Goal: Information Seeking & Learning: Learn about a topic

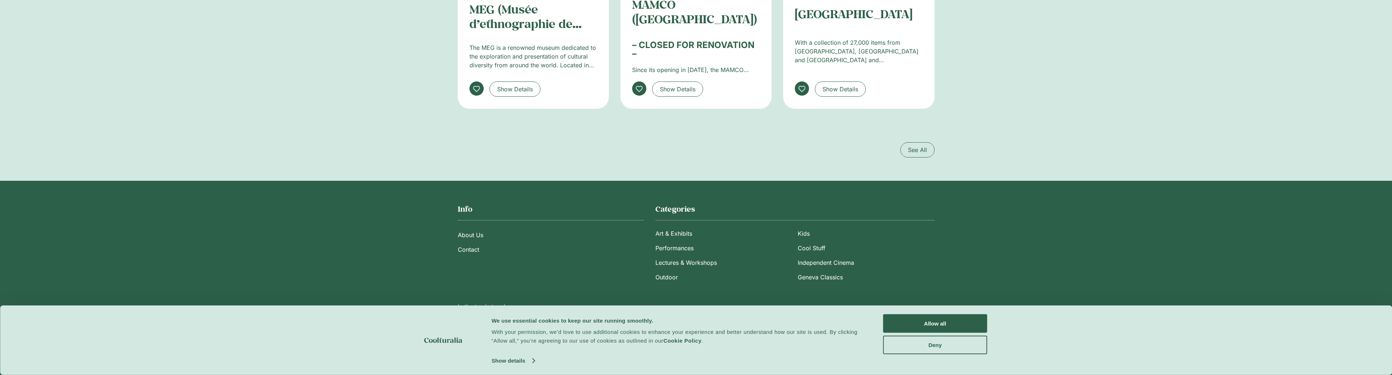
scroll to position [1327, 0]
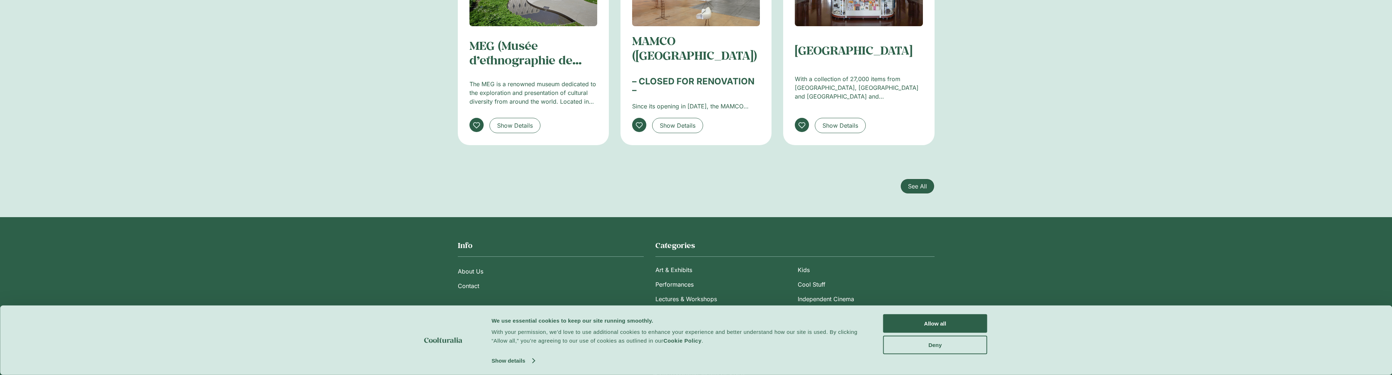
click at [921, 183] on span "See All" at bounding box center [917, 186] width 19 height 9
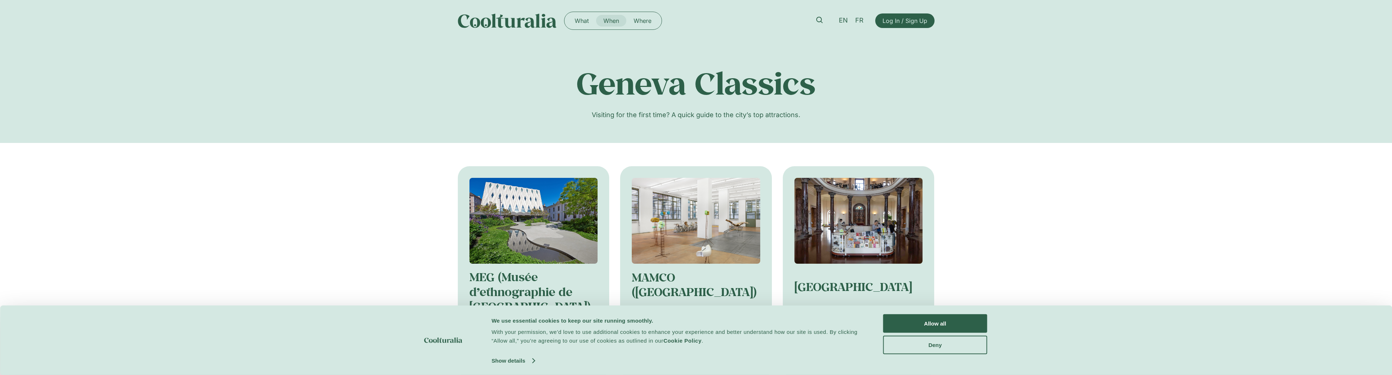
click at [613, 23] on link "When" at bounding box center [611, 21] width 30 height 12
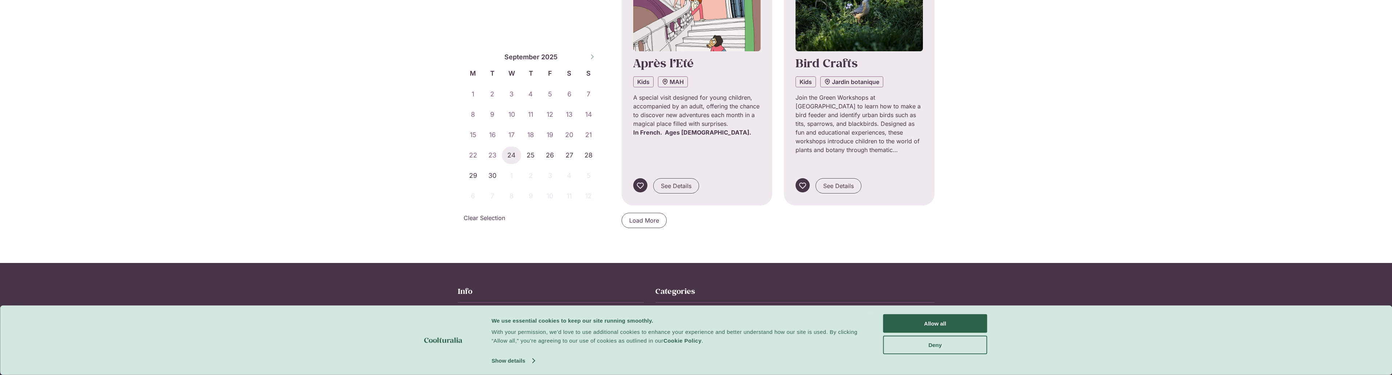
scroll to position [678, 0]
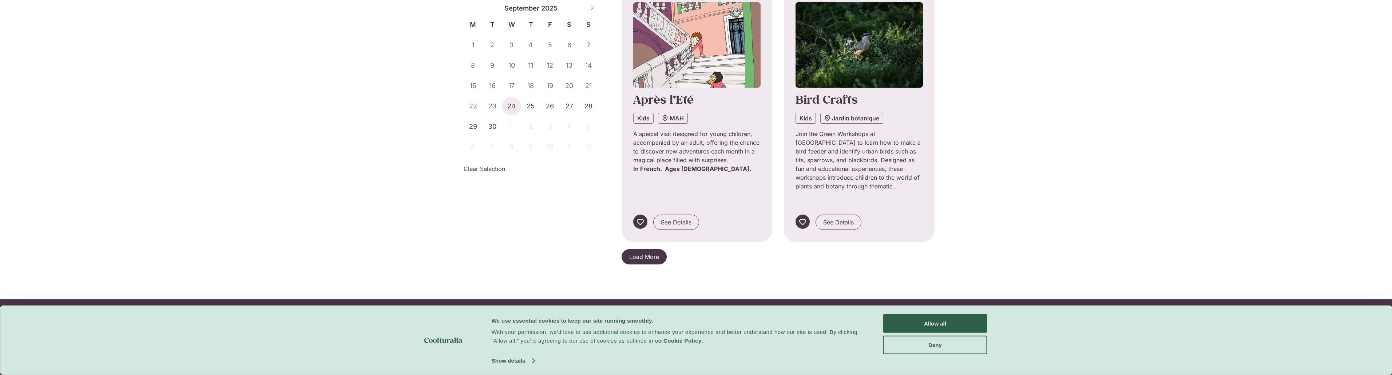
click at [648, 253] on span "Load More" at bounding box center [644, 257] width 30 height 9
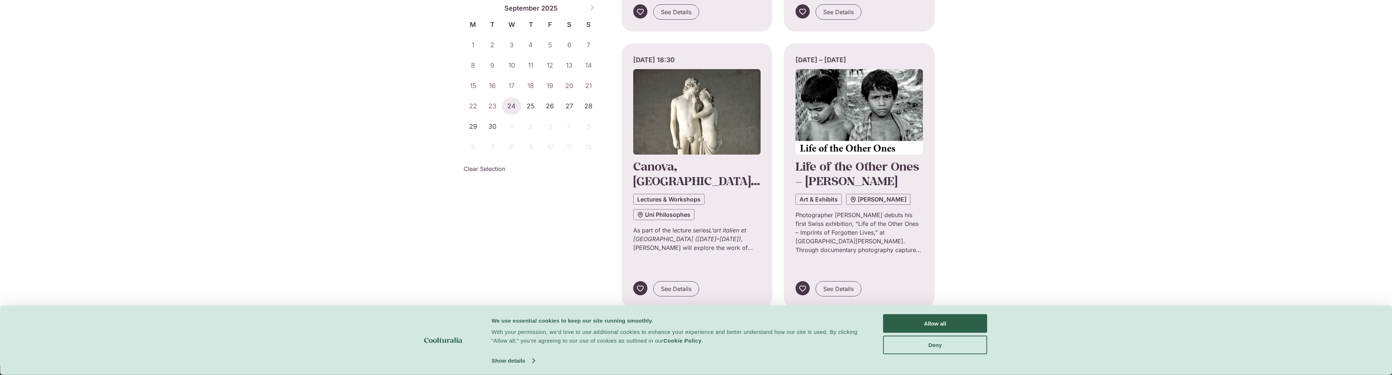
scroll to position [1479, 0]
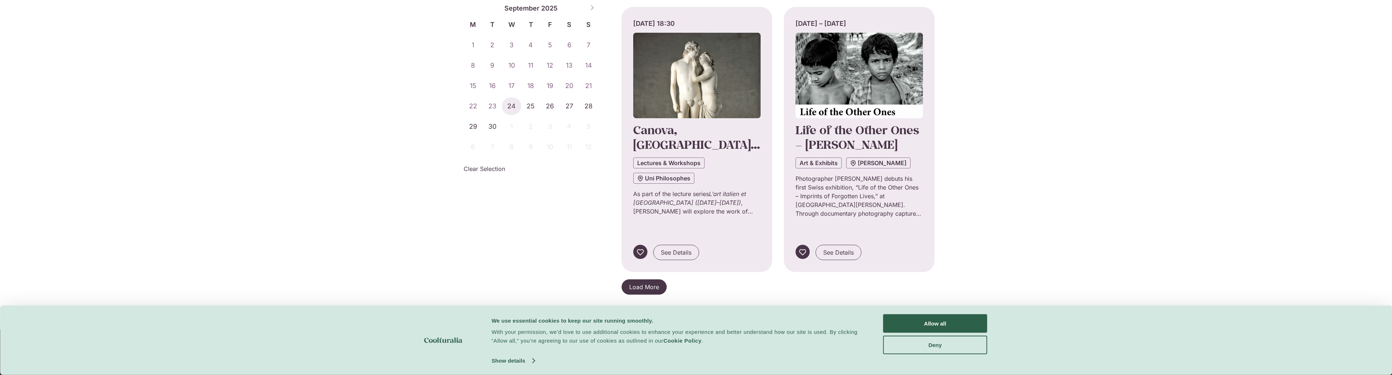
click at [646, 283] on span "Load More" at bounding box center [644, 287] width 30 height 9
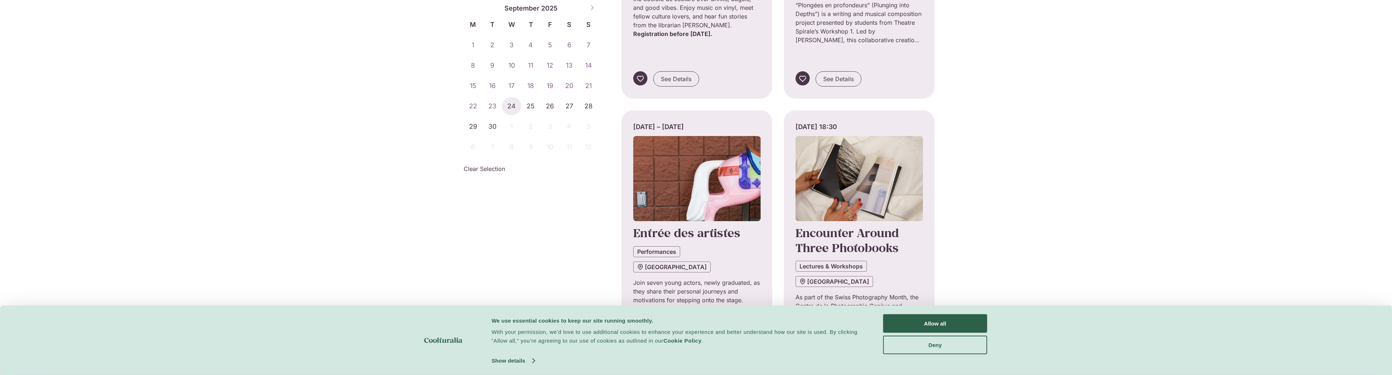
scroll to position [2280, 0]
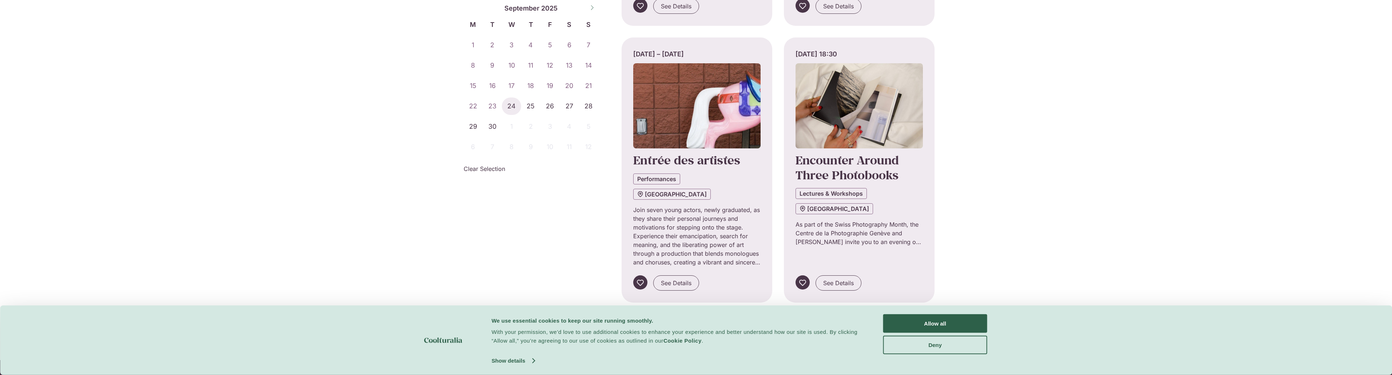
click at [654, 313] on span "Load More" at bounding box center [644, 317] width 30 height 9
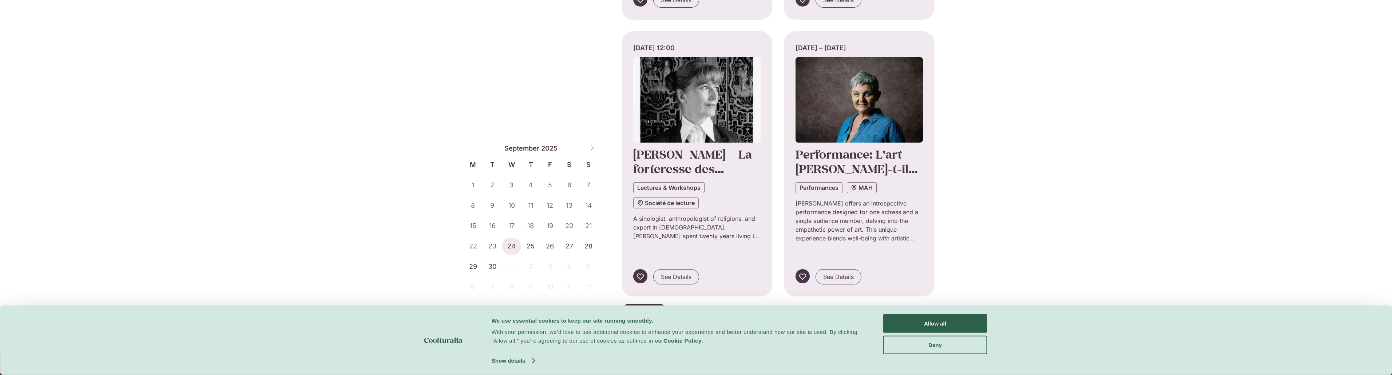
scroll to position [3190, 0]
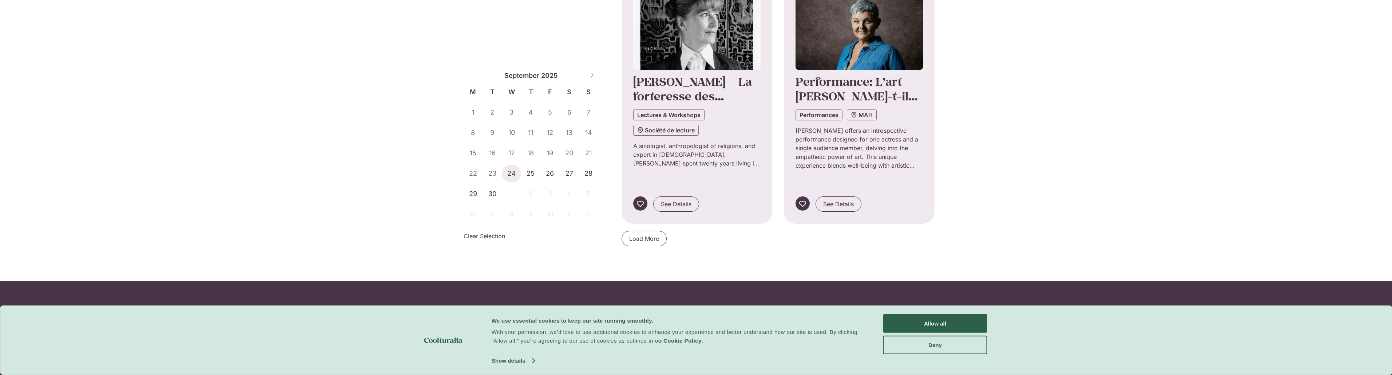
click at [653, 231] on link "Load More" at bounding box center [644, 238] width 45 height 15
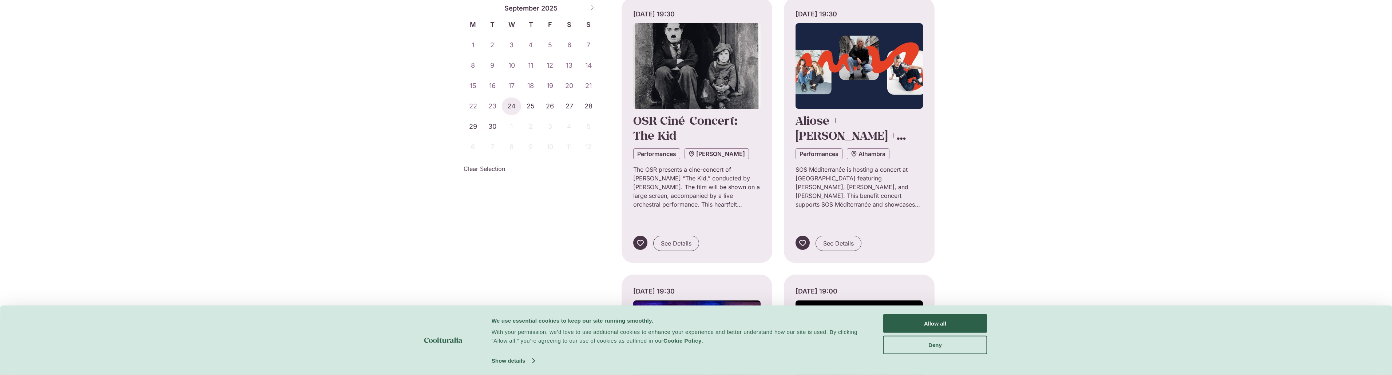
scroll to position [3850, 0]
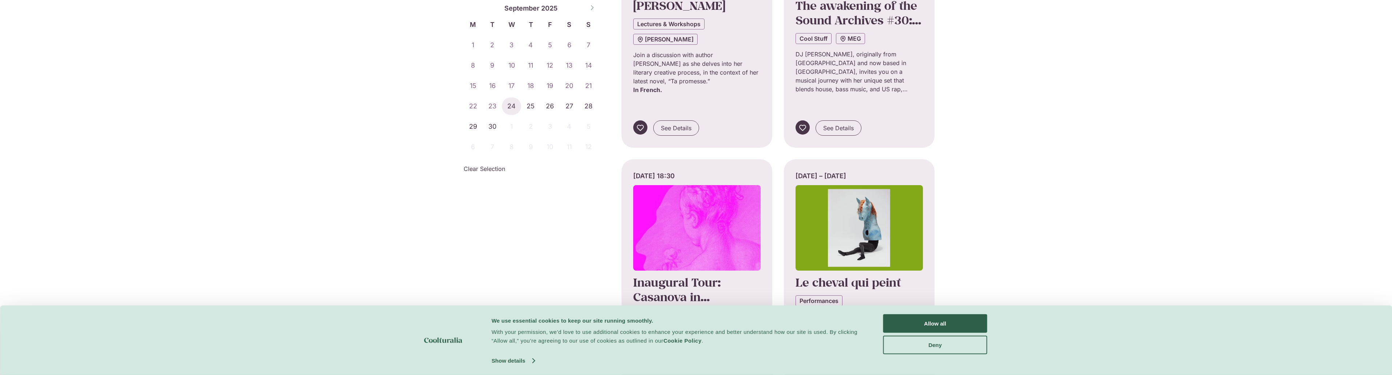
scroll to position [4724, 0]
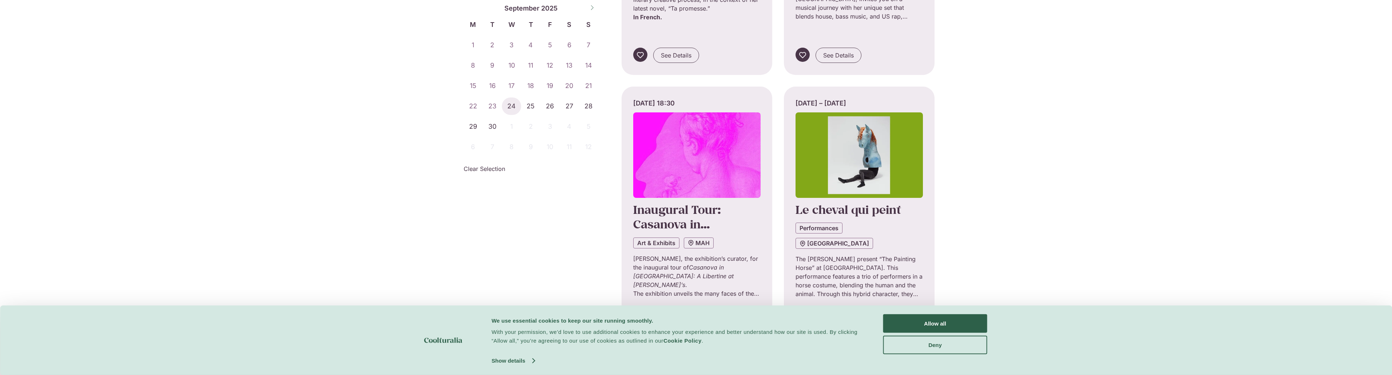
click at [649, 363] on span "Load More" at bounding box center [644, 367] width 30 height 9
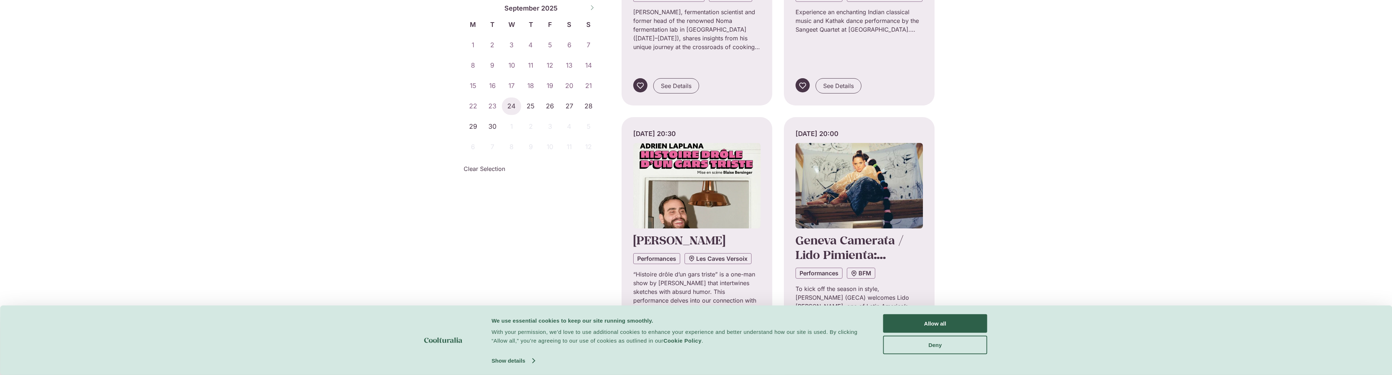
scroll to position [5562, 0]
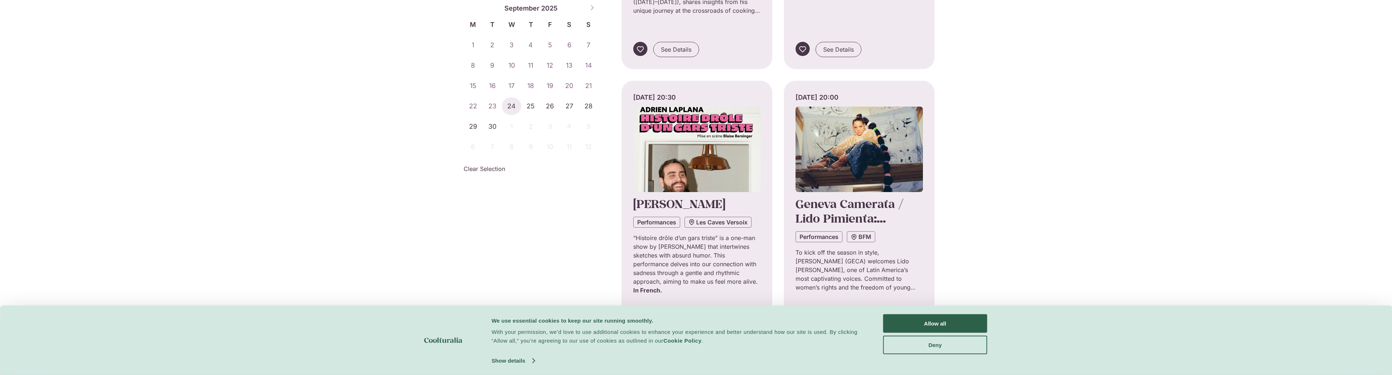
click at [652, 357] on span "Load More" at bounding box center [644, 361] width 30 height 9
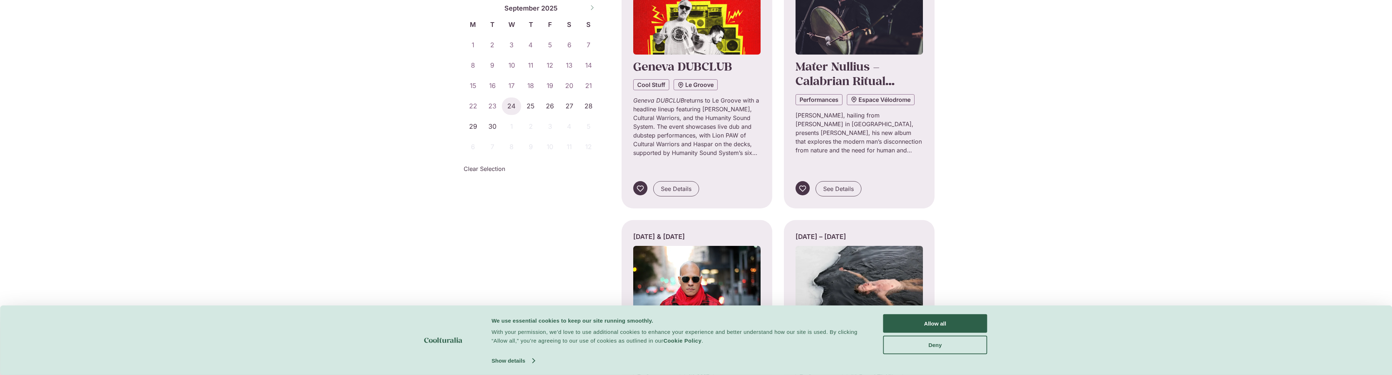
scroll to position [6399, 0]
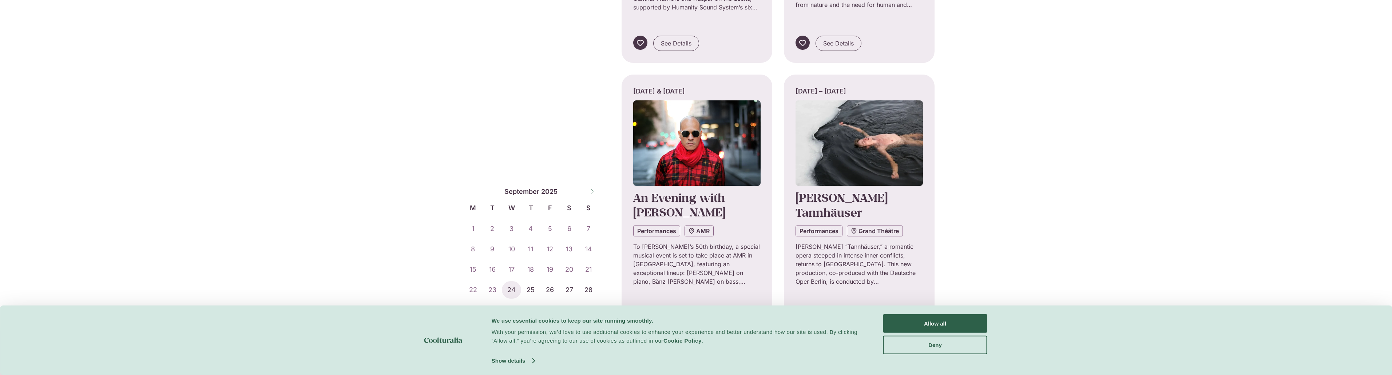
click at [650, 348] on link "Load More" at bounding box center [644, 355] width 45 height 15
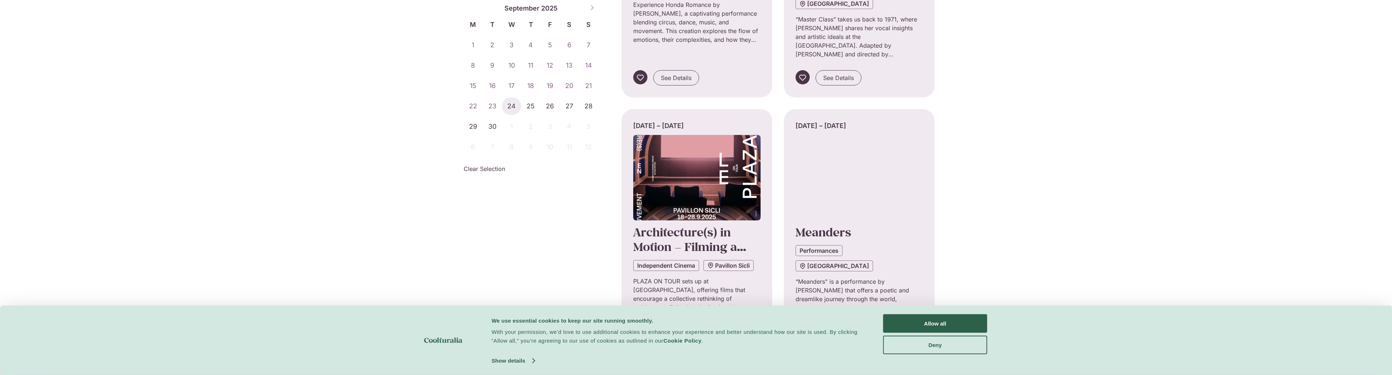
scroll to position [0, 0]
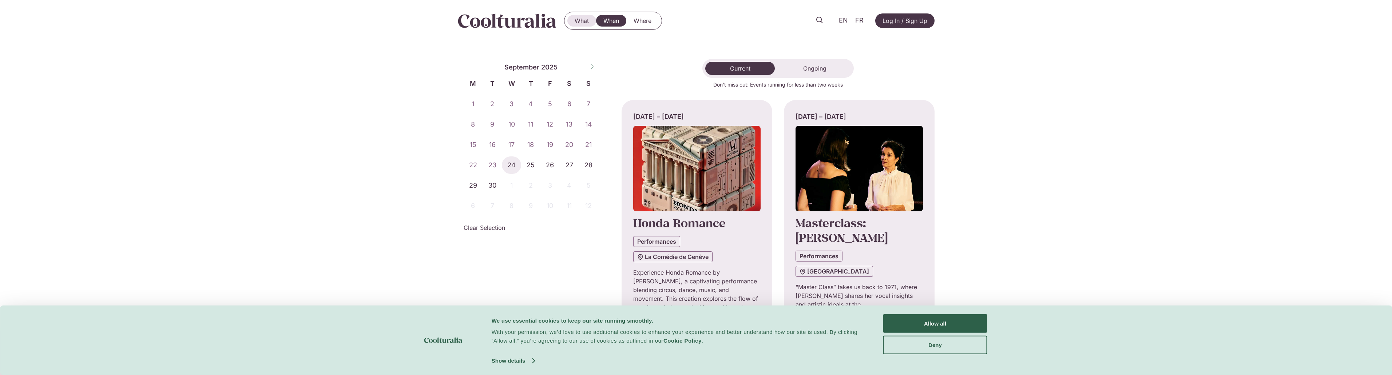
click at [582, 22] on link "What" at bounding box center [582, 21] width 29 height 12
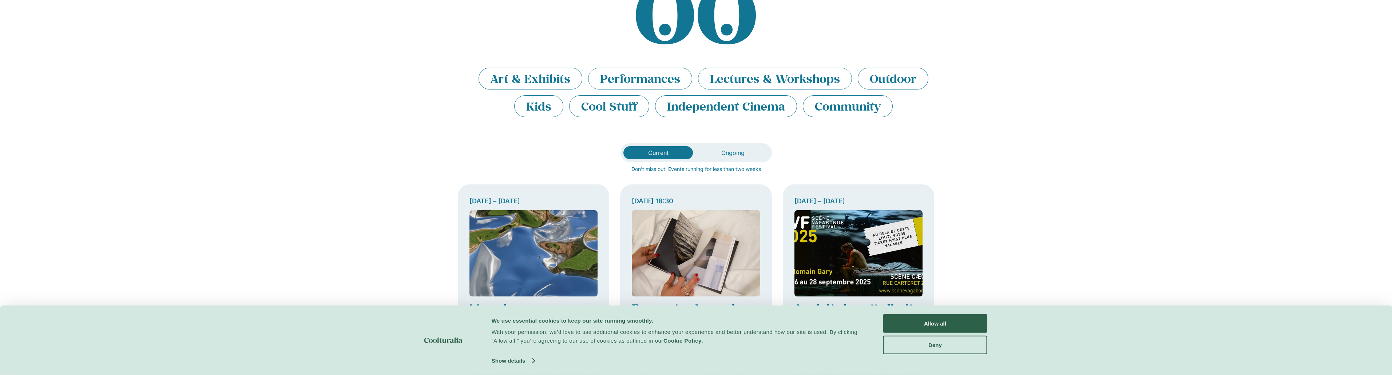
scroll to position [36, 0]
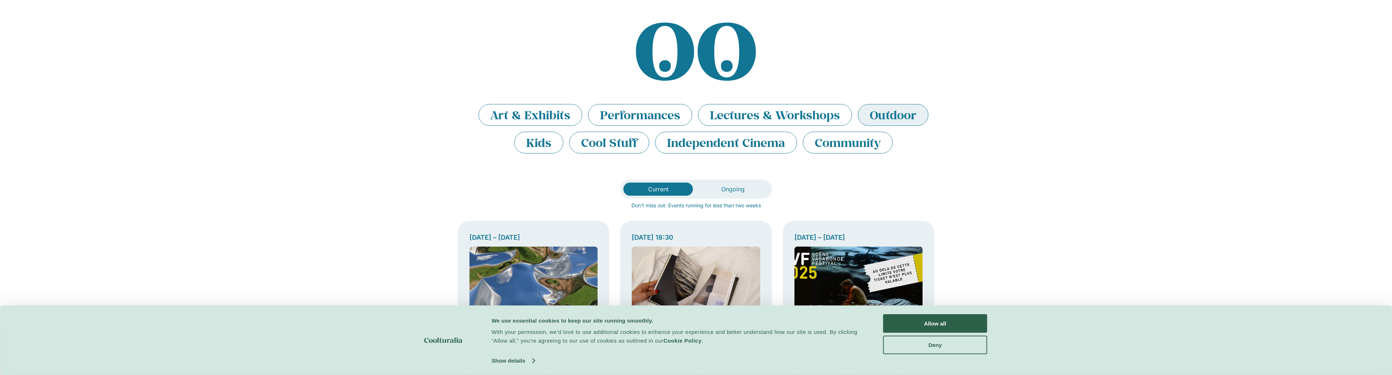
click at [894, 111] on li "Outdoor" at bounding box center [893, 115] width 71 height 22
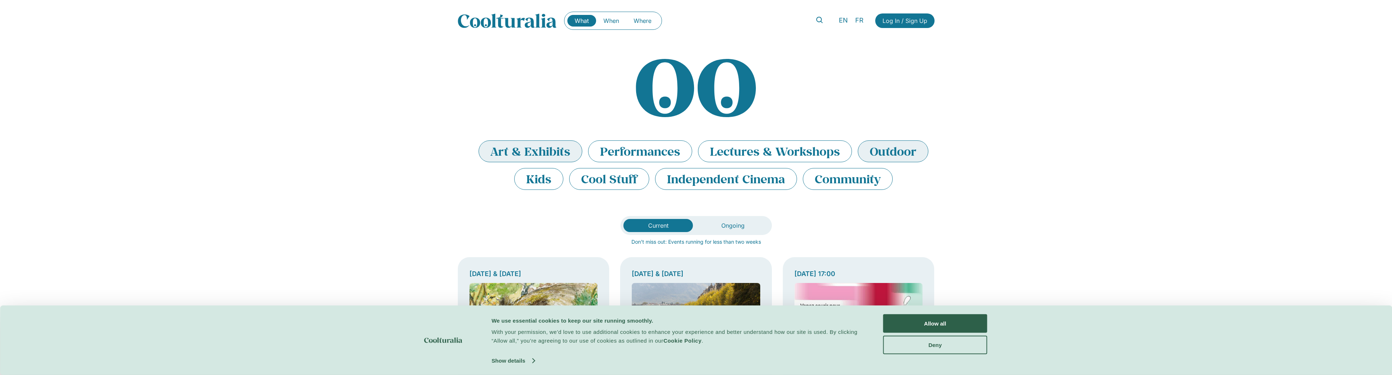
click at [503, 147] on li "Art & Exhibits" at bounding box center [531, 152] width 104 height 22
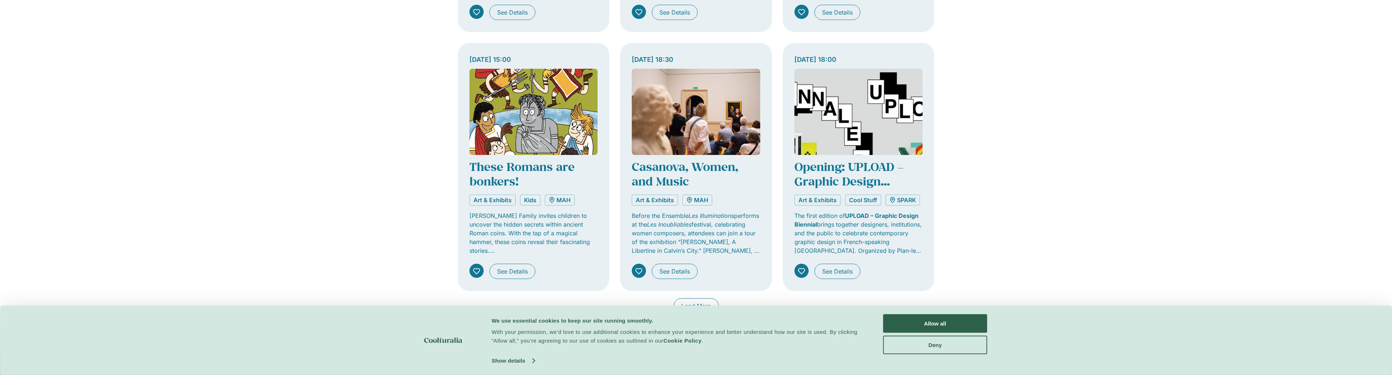
scroll to position [619, 0]
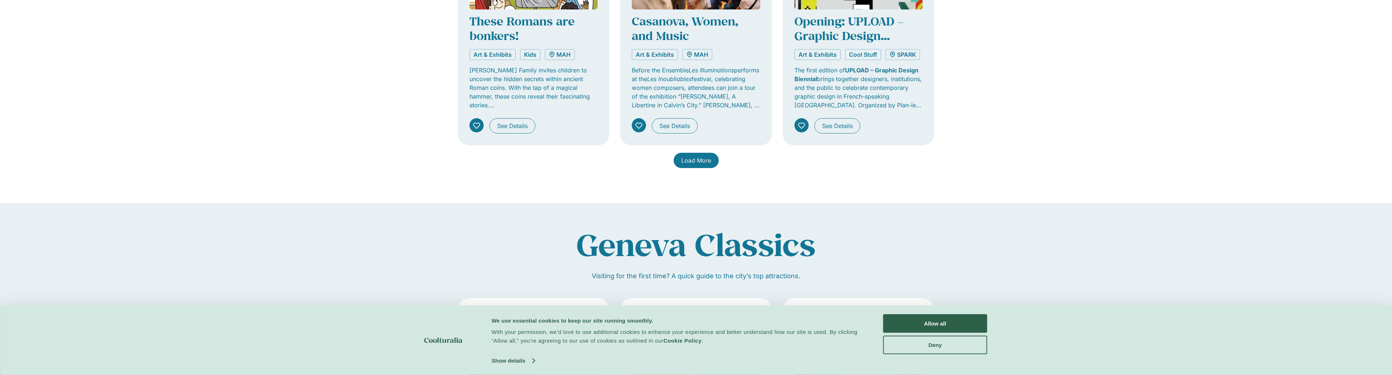
click at [691, 160] on span "Load More" at bounding box center [696, 160] width 30 height 9
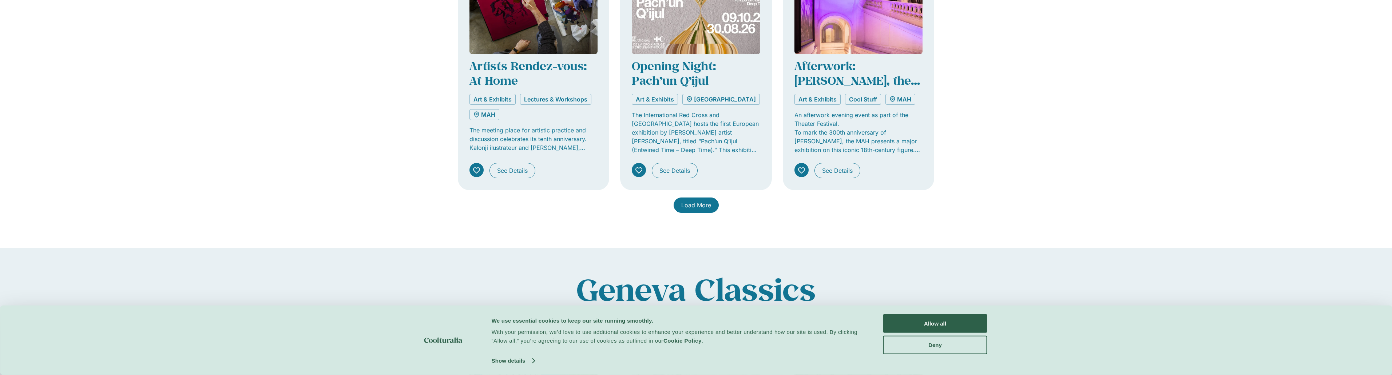
scroll to position [1129, 0]
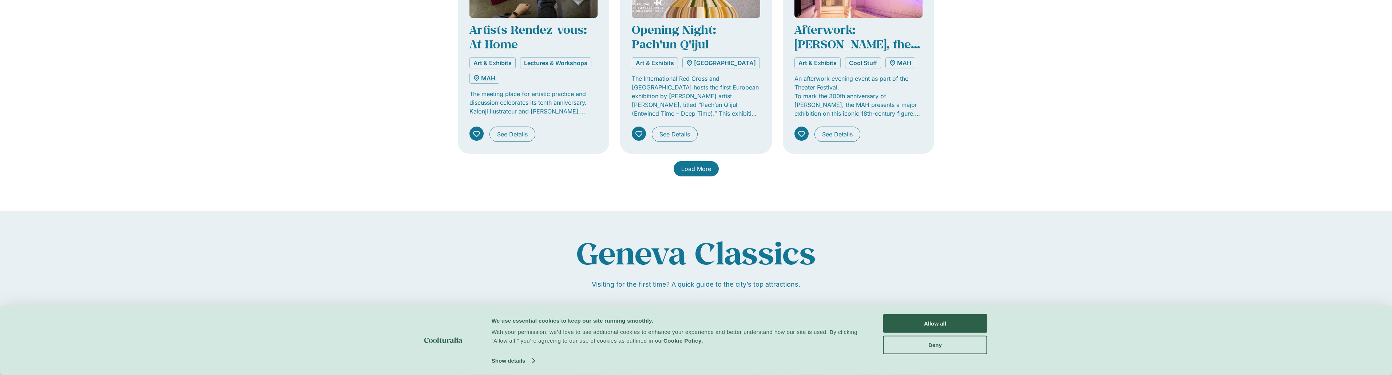
click at [694, 173] on span "Load More" at bounding box center [696, 169] width 30 height 9
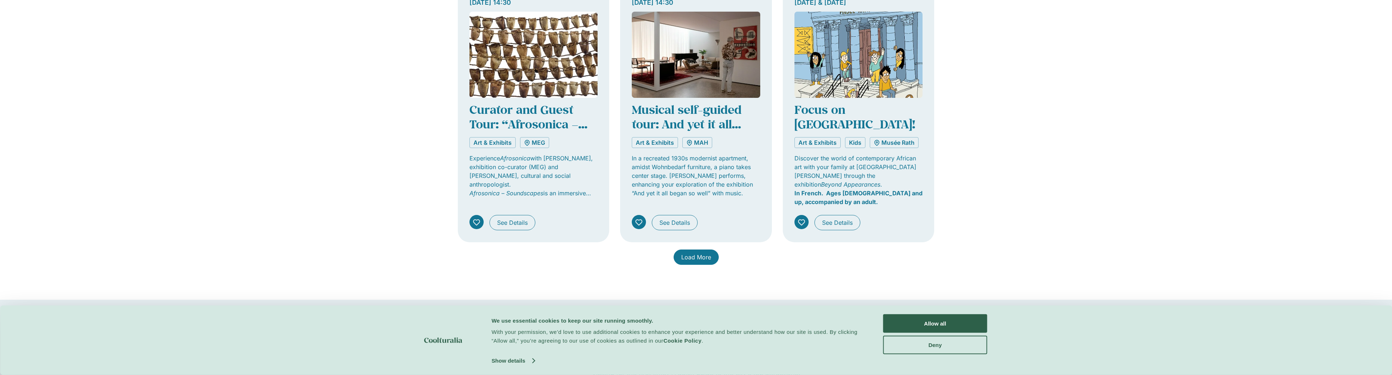
scroll to position [1719, 0]
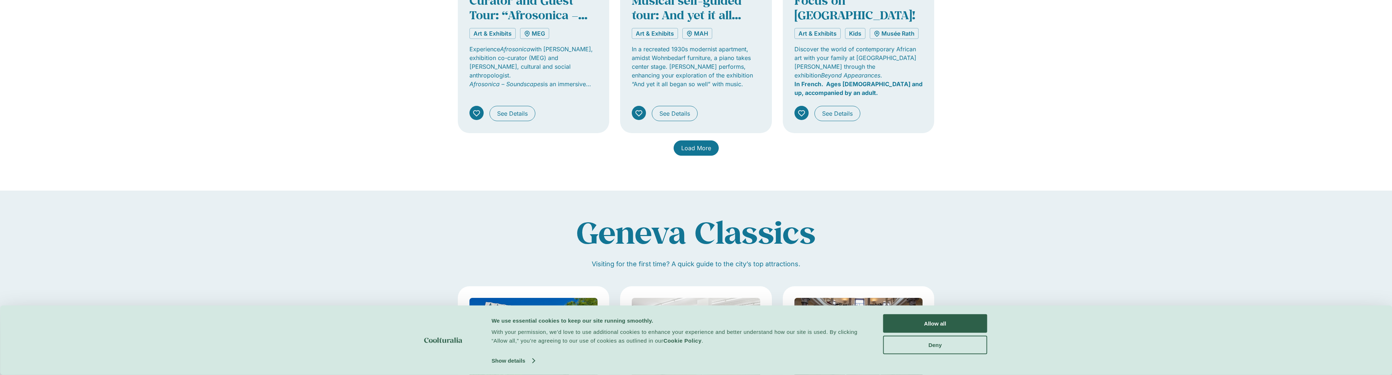
click at [687, 141] on link "Load More" at bounding box center [696, 148] width 45 height 15
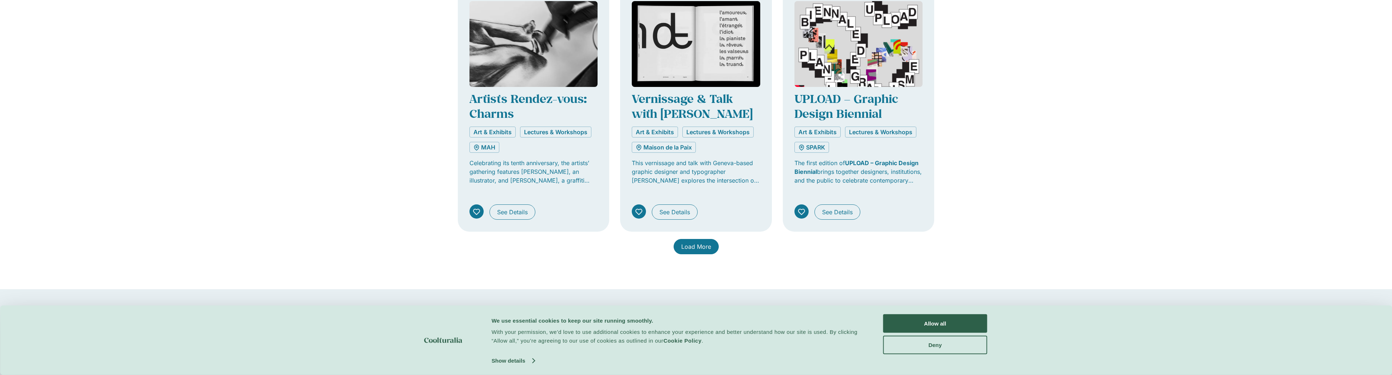
scroll to position [2265, 0]
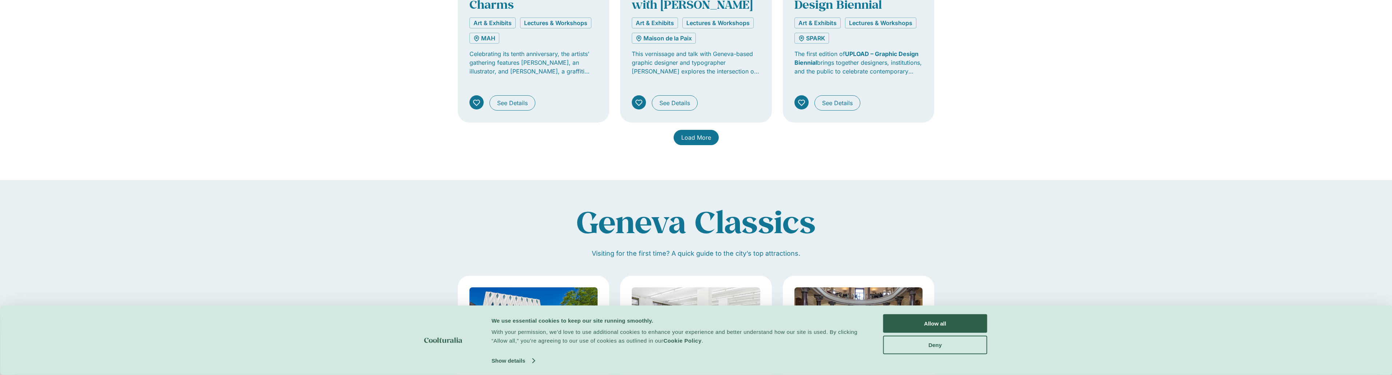
click at [703, 130] on link "Load More" at bounding box center [696, 137] width 45 height 15
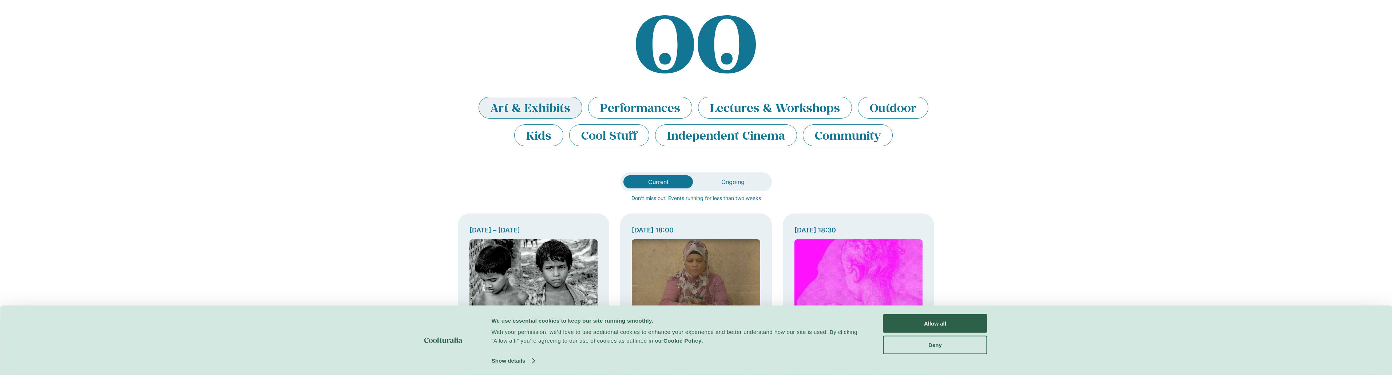
scroll to position [0, 0]
